Goal: Navigation & Orientation: Find specific page/section

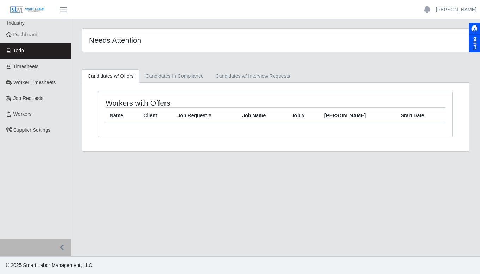
click at [27, 36] on span "Dashboard" at bounding box center [25, 35] width 24 height 6
